Goal: Navigation & Orientation: Find specific page/section

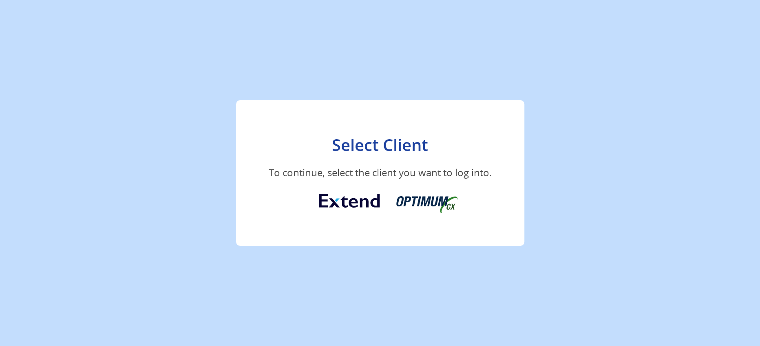
click at [337, 201] on img at bounding box center [349, 201] width 61 height 14
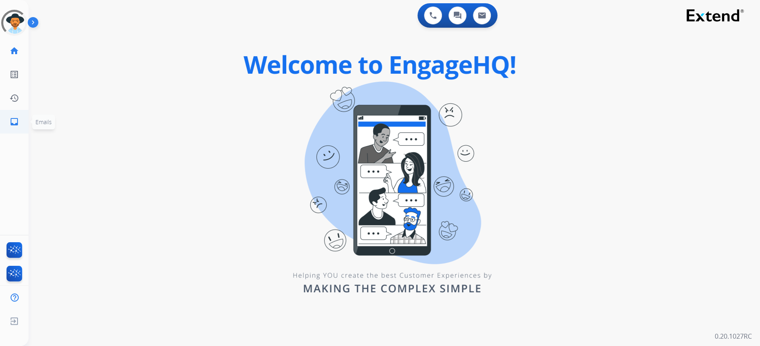
click at [14, 117] on link "inbox Emails" at bounding box center [14, 121] width 23 height 23
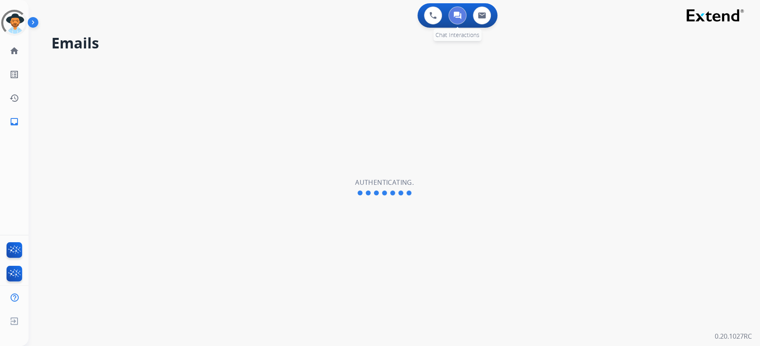
click at [457, 20] on button at bounding box center [457, 16] width 18 height 18
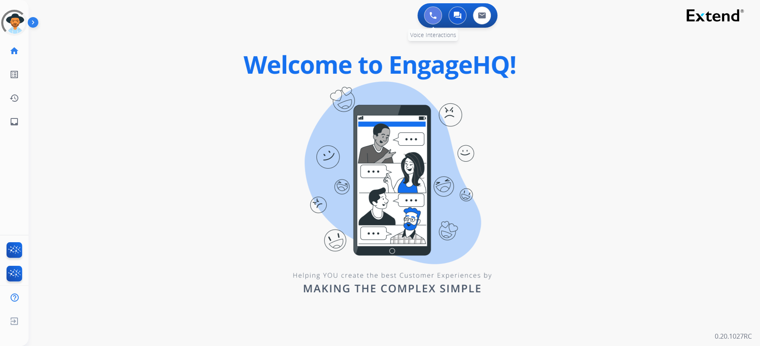
click at [433, 21] on button at bounding box center [433, 16] width 18 height 18
click at [492, 12] on div "0 Email Interactions" at bounding box center [482, 16] width 24 height 18
click at [468, 19] on div "0 Chat Interactions" at bounding box center [457, 16] width 24 height 18
click at [479, 18] on img at bounding box center [482, 15] width 8 height 7
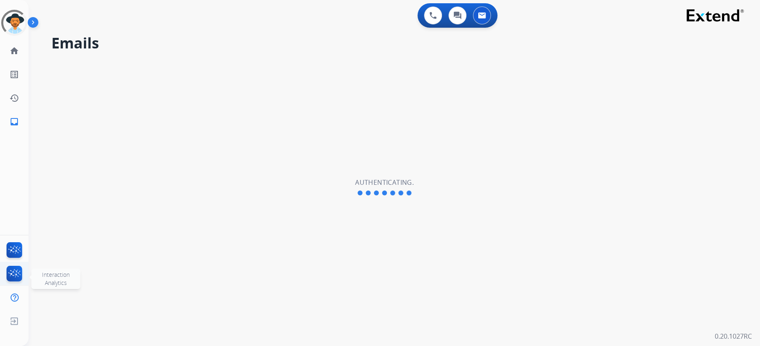
click at [11, 274] on img at bounding box center [14, 275] width 19 height 19
